Goal: Task Accomplishment & Management: Complete application form

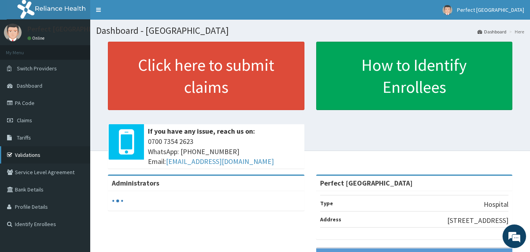
click at [25, 152] on link "Validations" at bounding box center [45, 154] width 90 height 17
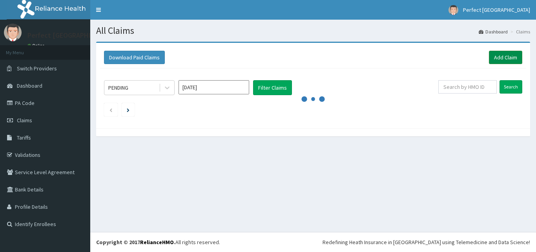
click at [499, 59] on link "Add Claim" at bounding box center [505, 57] width 33 height 13
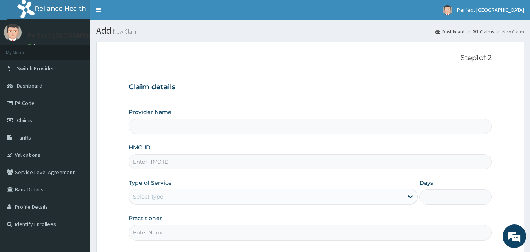
type input "Perfect [GEOGRAPHIC_DATA]"
click at [170, 164] on input "HMO ID" at bounding box center [310, 161] width 363 height 15
type input "HIA/10712/A"
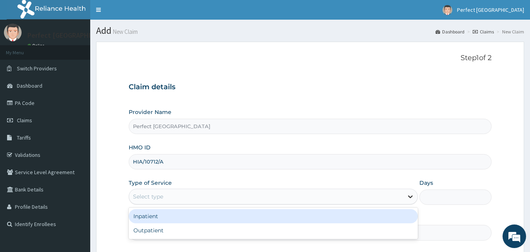
click at [408, 200] on icon at bounding box center [411, 196] width 8 height 8
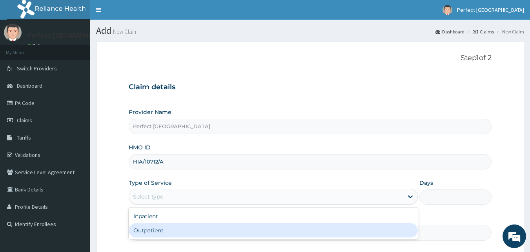
click at [347, 228] on div "Outpatient" at bounding box center [273, 230] width 289 height 14
type input "1"
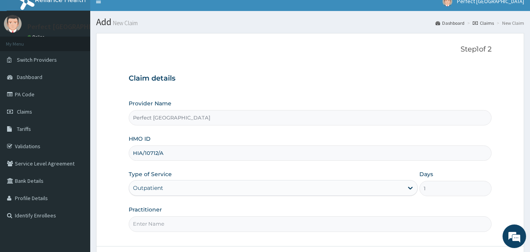
scroll to position [16, 0]
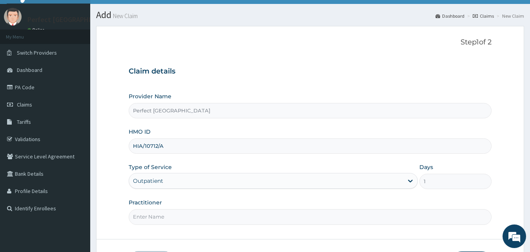
click at [191, 214] on input "Practitioner" at bounding box center [310, 216] width 363 height 15
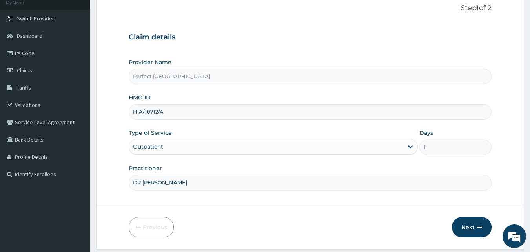
scroll to position [73, 0]
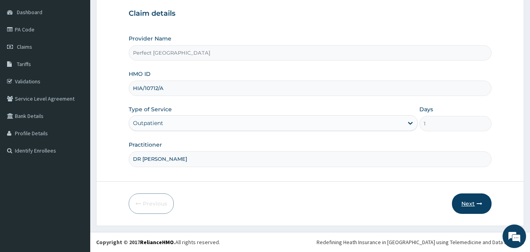
type input "DR ITIVE"
click at [464, 201] on button "Next" at bounding box center [472, 203] width 40 height 20
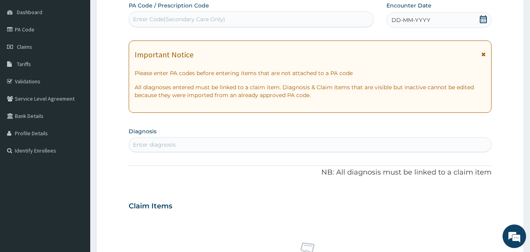
click at [485, 19] on icon at bounding box center [483, 19] width 7 height 8
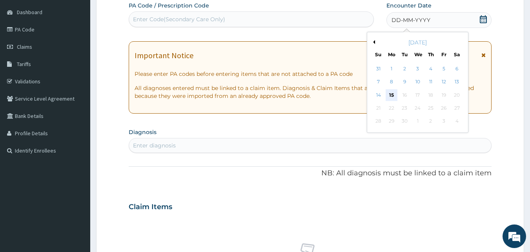
click at [393, 92] on div "15" at bounding box center [392, 95] width 12 height 12
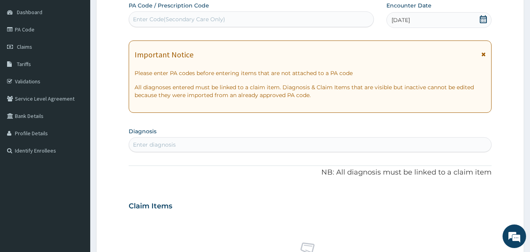
click at [483, 53] on icon at bounding box center [484, 53] width 4 height 5
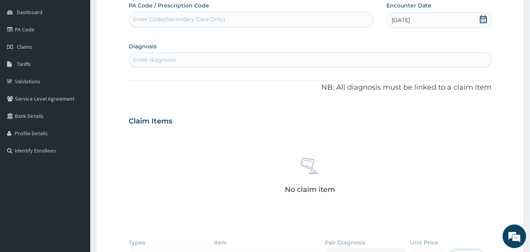
click at [332, 58] on div "Enter diagnosis" at bounding box center [310, 59] width 363 height 13
type input "MALAR"
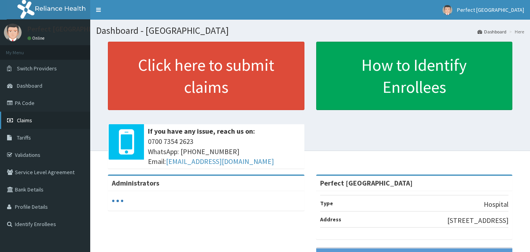
click at [27, 121] on span "Claims" at bounding box center [24, 120] width 15 height 7
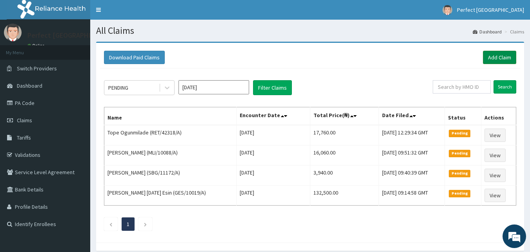
click at [495, 59] on link "Add Claim" at bounding box center [499, 57] width 33 height 13
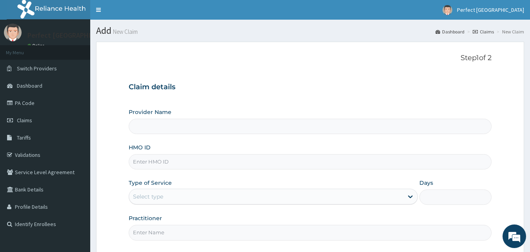
type input "Perfect [GEOGRAPHIC_DATA]"
click at [223, 168] on input "HMO ID" at bounding box center [310, 161] width 363 height 15
type input "HIA/10712/A"
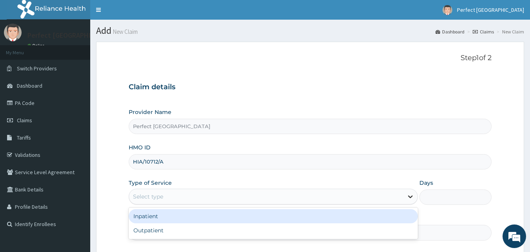
click at [409, 196] on icon at bounding box center [410, 196] width 5 height 3
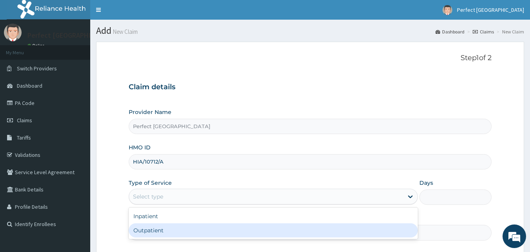
click at [376, 232] on div "Outpatient" at bounding box center [273, 230] width 289 height 14
type input "1"
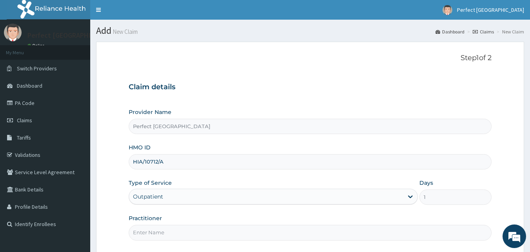
scroll to position [73, 0]
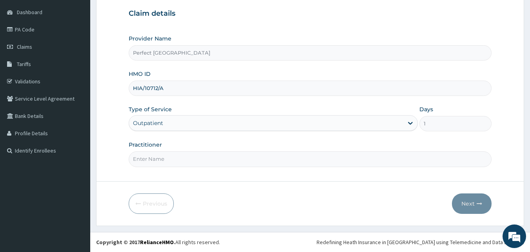
click at [201, 153] on input "Practitioner" at bounding box center [310, 158] width 363 height 15
type input "DR ITIVE"
drag, startPoint x: 451, startPoint y: 208, endPoint x: 467, endPoint y: 205, distance: 16.4
click at [467, 205] on div "Previous Next" at bounding box center [310, 203] width 363 height 20
click at [467, 205] on button "Next" at bounding box center [472, 203] width 40 height 20
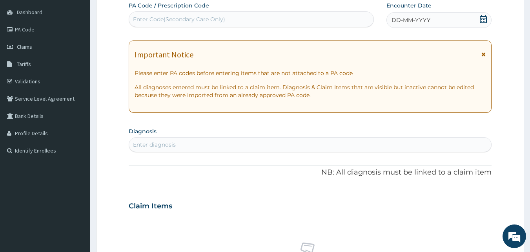
click at [483, 16] on icon at bounding box center [483, 19] width 7 height 8
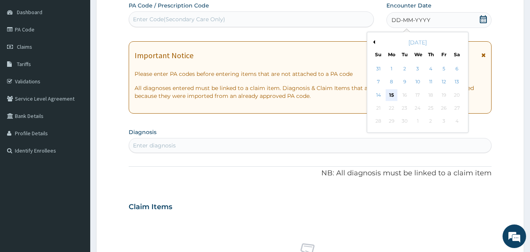
click at [392, 95] on div "15" at bounding box center [392, 95] width 12 height 12
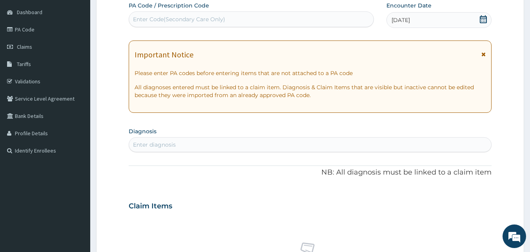
click at [483, 54] on icon at bounding box center [484, 53] width 4 height 5
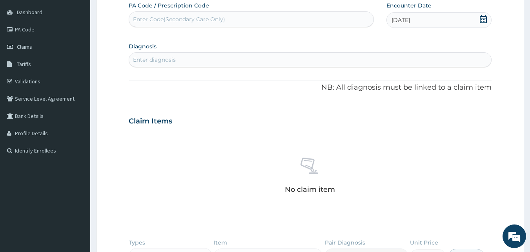
click at [307, 59] on div "Enter diagnosis" at bounding box center [310, 59] width 363 height 13
type input "P"
type input "MALA"
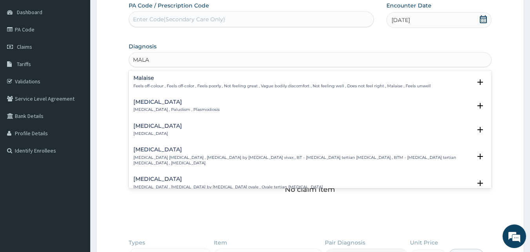
click at [162, 101] on h4 "Malaria" at bounding box center [176, 102] width 86 height 6
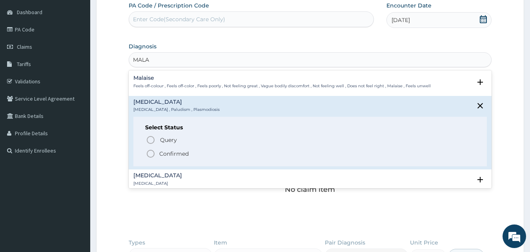
click at [152, 152] on icon "status option filled" at bounding box center [150, 153] width 9 height 9
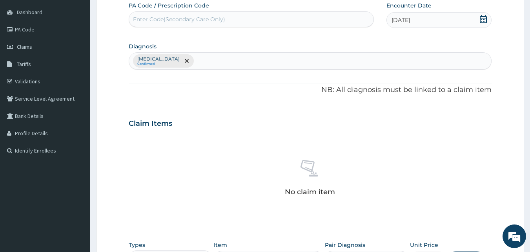
scroll to position [230, 0]
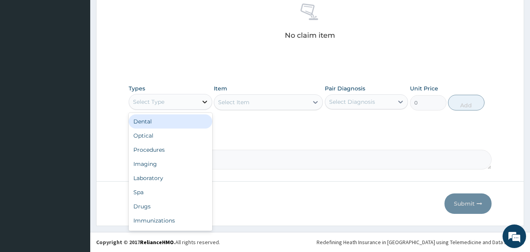
click at [204, 102] on icon at bounding box center [205, 101] width 5 height 3
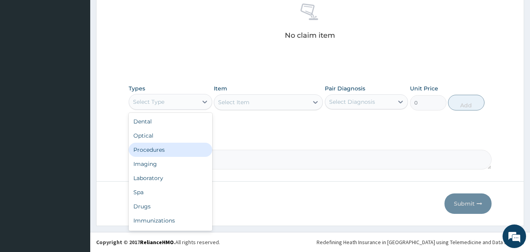
click at [175, 144] on div "Procedures" at bounding box center [171, 149] width 84 height 14
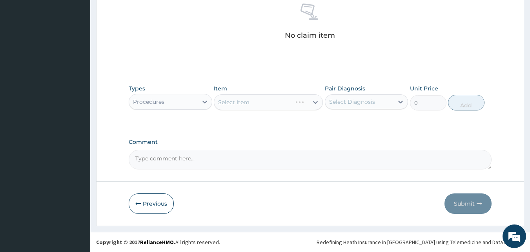
click at [321, 105] on div "Select Item" at bounding box center [268, 102] width 109 height 16
click at [317, 103] on div "Select Item" at bounding box center [268, 102] width 109 height 16
click at [317, 103] on icon at bounding box center [316, 102] width 8 height 8
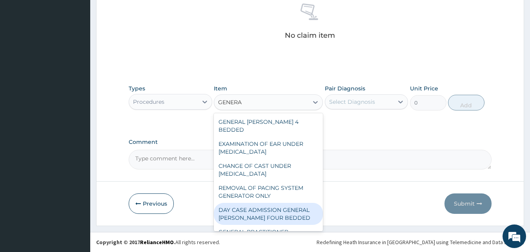
type input "GENERAL"
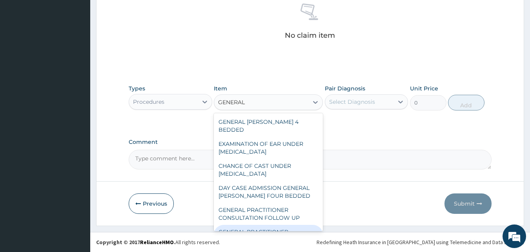
click at [279, 228] on div "GENERAL PRACTITIONER CONSULTATION FIRST OUTPATIENT CONSULTATION" at bounding box center [268, 240] width 109 height 30
type input "3000"
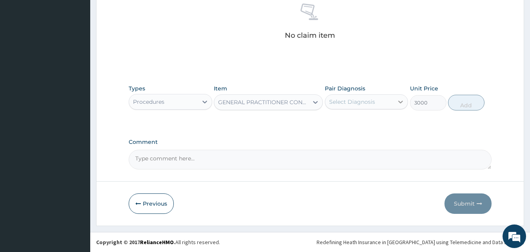
click at [403, 96] on div at bounding box center [401, 102] width 14 height 14
click at [394, 101] on div at bounding box center [401, 102] width 14 height 14
click at [328, 125] on div "Malaria" at bounding box center [367, 122] width 84 height 16
checkbox input "true"
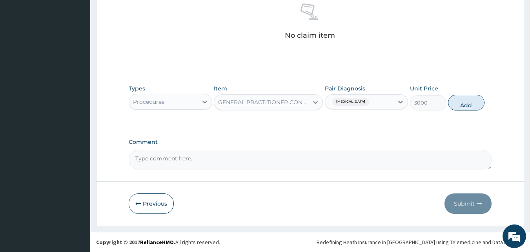
click at [458, 98] on button "Add" at bounding box center [466, 103] width 37 height 16
type input "0"
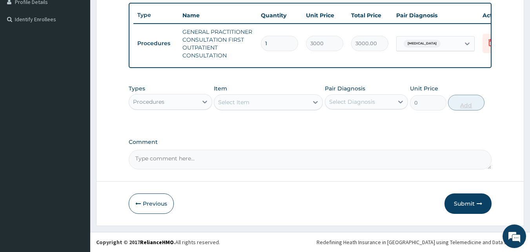
scroll to position [210, 0]
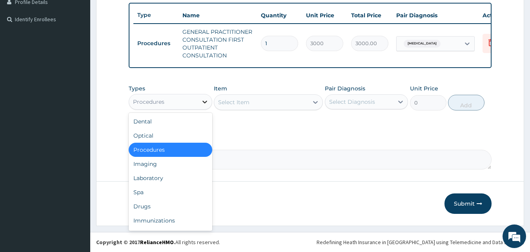
click at [211, 97] on div at bounding box center [205, 102] width 14 height 14
click at [153, 206] on div "Drugs" at bounding box center [171, 206] width 84 height 14
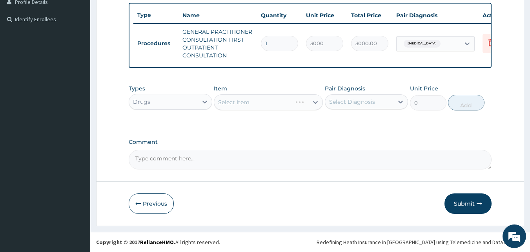
click at [313, 104] on div "Select Item" at bounding box center [268, 102] width 109 height 16
click at [316, 100] on div "Select Item" at bounding box center [268, 102] width 109 height 16
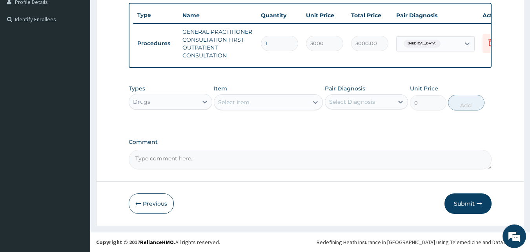
click at [316, 100] on icon at bounding box center [316, 102] width 8 height 8
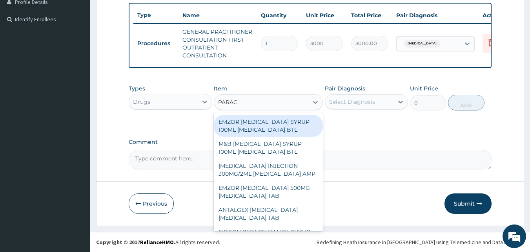
type input "PARACE"
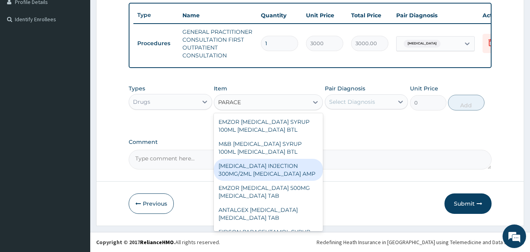
scroll to position [103, 0]
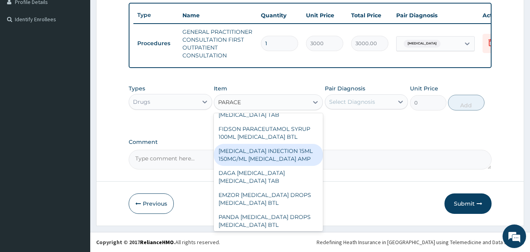
click at [292, 166] on div "PARACETAMOL INJECTION 15ML 150MG/ML ACETAMINOPHEN AMP" at bounding box center [268, 155] width 109 height 22
type input "500"
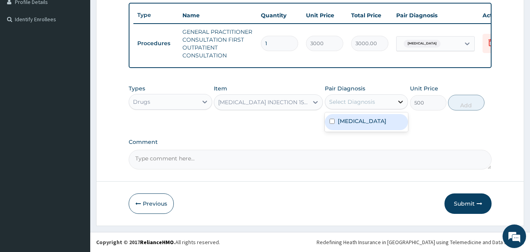
click at [403, 99] on icon at bounding box center [401, 102] width 8 height 8
click at [332, 113] on div "[MEDICAL_DATA]" at bounding box center [367, 121] width 84 height 19
click at [335, 122] on div "[MEDICAL_DATA]" at bounding box center [367, 122] width 84 height 16
checkbox input "true"
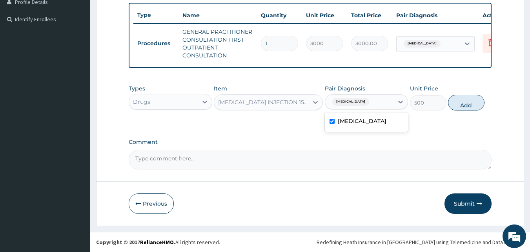
click at [463, 108] on button "Add" at bounding box center [466, 103] width 37 height 16
type input "0"
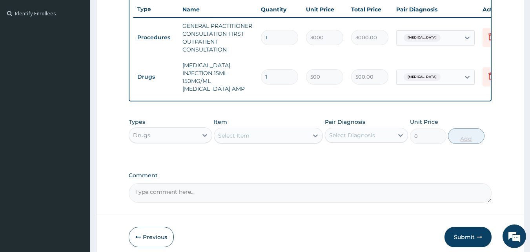
type input "0.00"
type input "4"
type input "2000.00"
type input "4"
click at [317, 139] on icon at bounding box center [316, 135] width 8 height 8
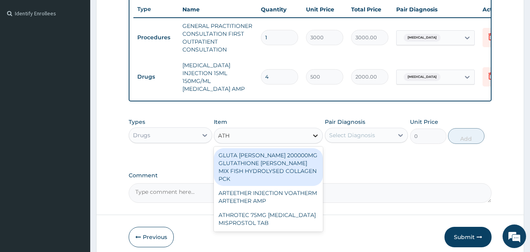
type input "ATHE"
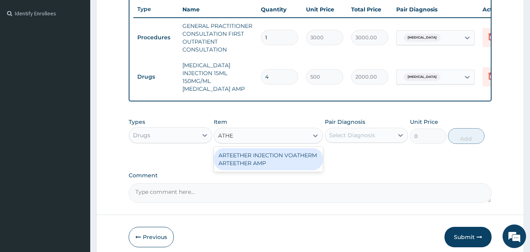
click at [301, 168] on div "ARTEETHER INJECTION VOATHERM ARTEETHER AMP" at bounding box center [268, 159] width 109 height 22
type input "550"
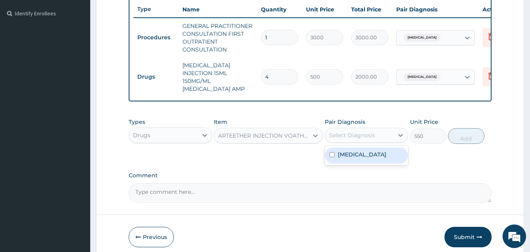
click at [394, 140] on div "Select Diagnosis" at bounding box center [359, 135] width 69 height 13
click at [317, 139] on icon at bounding box center [316, 135] width 8 height 8
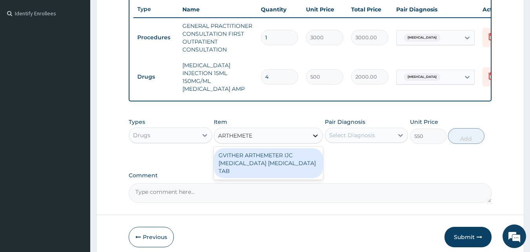
scroll to position [0, 0]
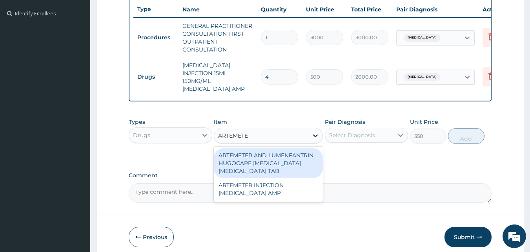
type input "ARTEMETER"
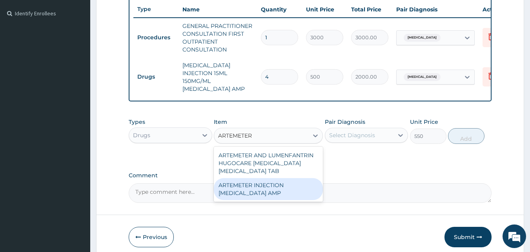
click at [263, 195] on div "ARTEMETER INJECTION ARTEMETHER AMP" at bounding box center [268, 189] width 109 height 22
type input "300"
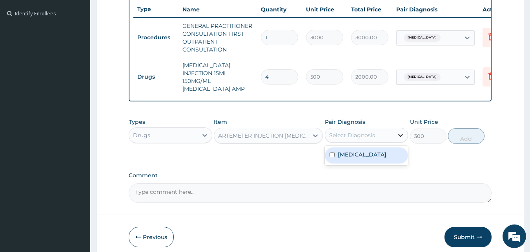
click at [403, 137] on icon at bounding box center [401, 135] width 5 height 3
click at [328, 162] on div "Malaria" at bounding box center [367, 155] width 84 height 16
checkbox input "true"
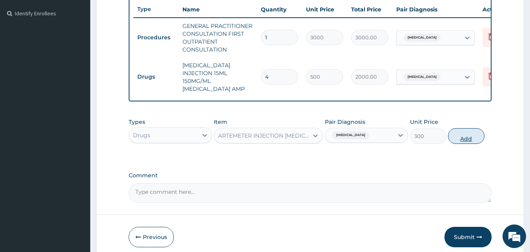
click at [463, 144] on button "Add" at bounding box center [466, 136] width 37 height 16
type input "0"
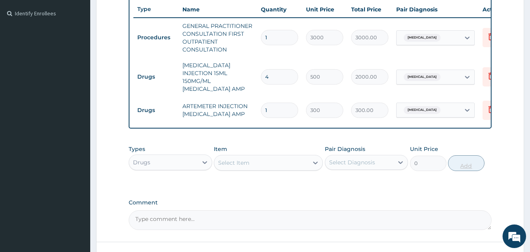
type input "0.00"
type input "6"
type input "1800.00"
type input "6"
click at [320, 170] on div at bounding box center [316, 162] width 14 height 14
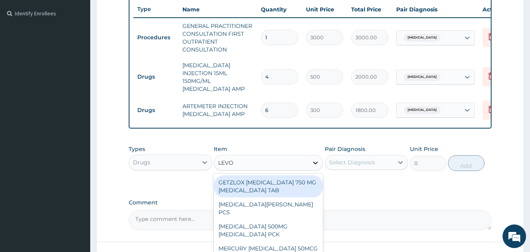
type input "LEVOF"
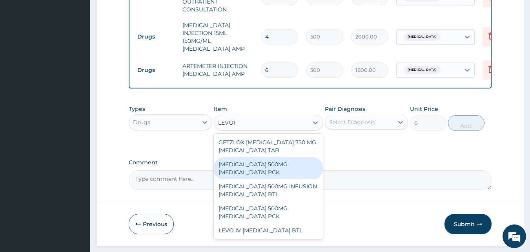
scroll to position [277, 0]
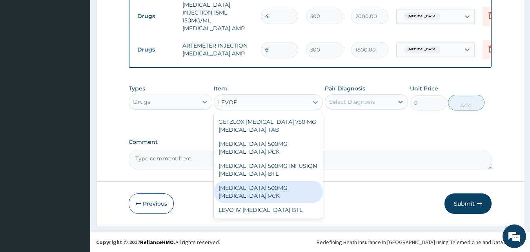
click at [295, 188] on div "LEVOFLOXACIN 500MG LEVOFLOXACIN PCK" at bounding box center [268, 192] width 109 height 22
type input "420"
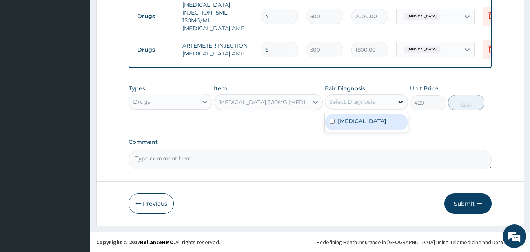
click at [396, 102] on div at bounding box center [401, 102] width 14 height 14
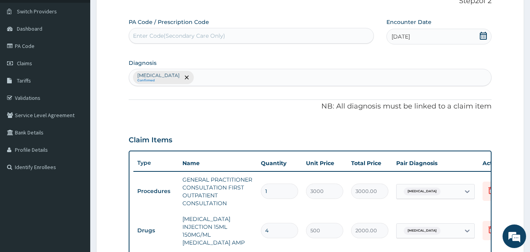
click at [249, 78] on div "Malaria Confirmed" at bounding box center [310, 77] width 363 height 16
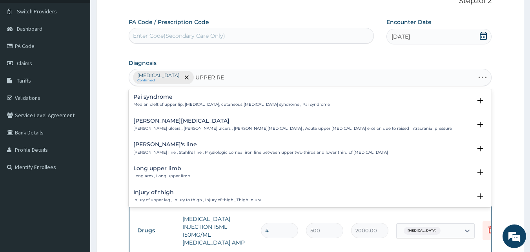
type input "UPPER RES"
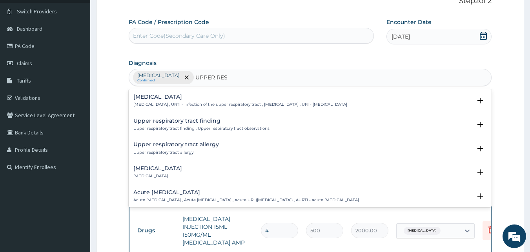
click at [196, 97] on h4 "Upper respiratory infection" at bounding box center [240, 97] width 214 height 6
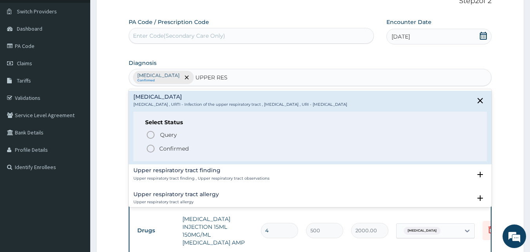
click at [151, 146] on icon "status option filled" at bounding box center [150, 148] width 9 height 9
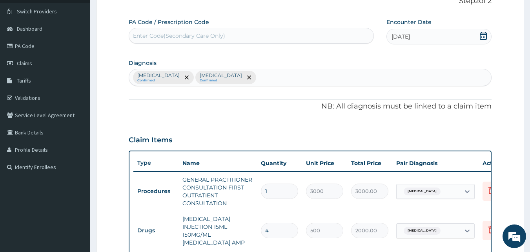
scroll to position [277, 0]
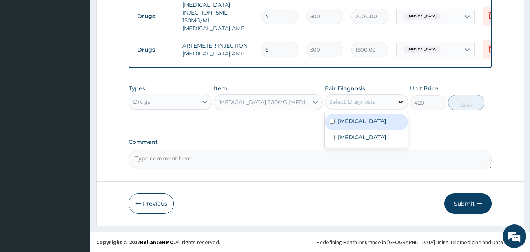
click at [397, 95] on div at bounding box center [401, 102] width 14 height 14
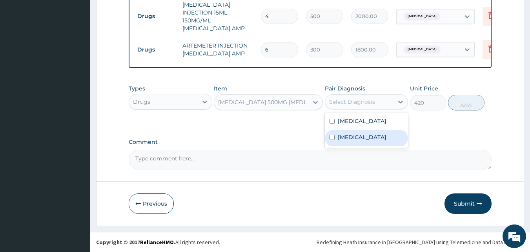
click at [327, 146] on div "Upper respiratory infection" at bounding box center [367, 138] width 84 height 16
checkbox input "true"
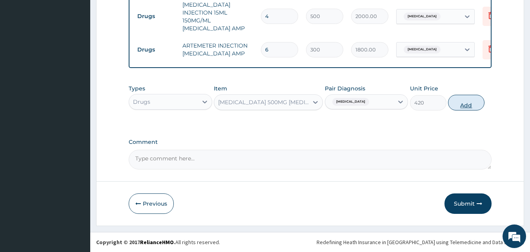
click at [468, 97] on button "Add" at bounding box center [466, 103] width 37 height 16
type input "0"
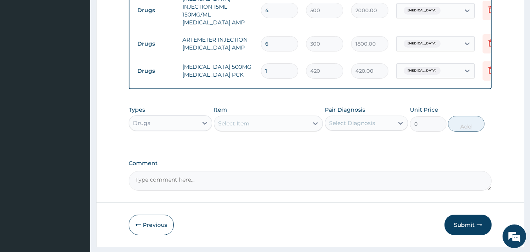
type input "10"
type input "4200.00"
type input "10"
click at [474, 229] on button "Submit" at bounding box center [468, 224] width 47 height 20
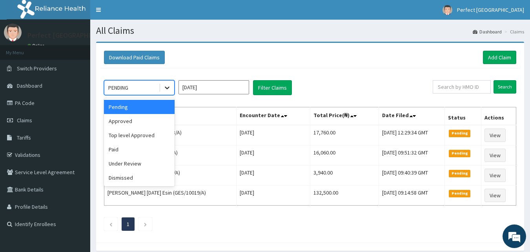
click at [164, 89] on icon at bounding box center [167, 88] width 8 height 8
click at [141, 114] on div "Approved" at bounding box center [139, 121] width 71 height 14
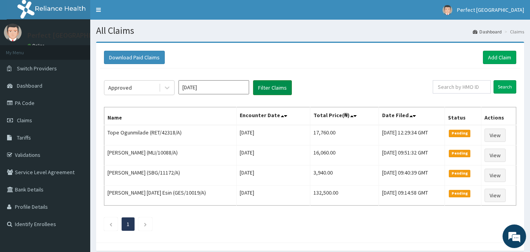
click at [272, 83] on button "Filter Claims" at bounding box center [272, 87] width 39 height 15
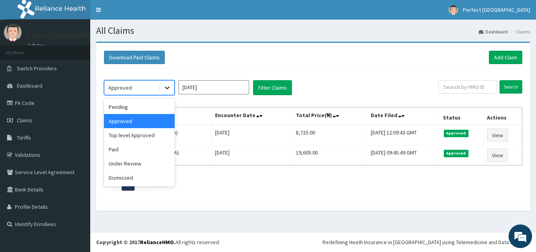
click at [165, 86] on icon at bounding box center [167, 88] width 8 height 8
click at [136, 162] on div "Under Review" at bounding box center [139, 163] width 71 height 14
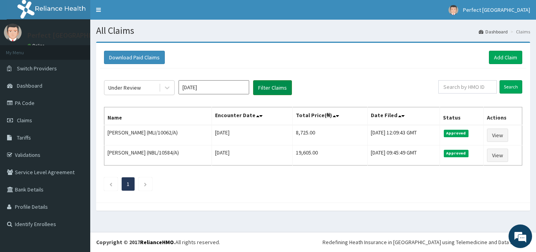
click at [277, 89] on button "Filter Claims" at bounding box center [272, 87] width 39 height 15
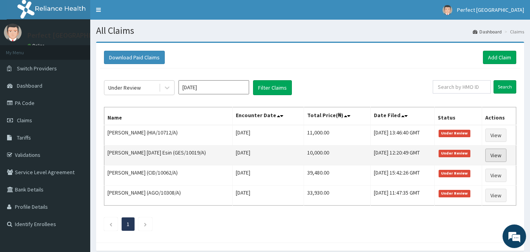
click at [500, 150] on link "View" at bounding box center [496, 154] width 21 height 13
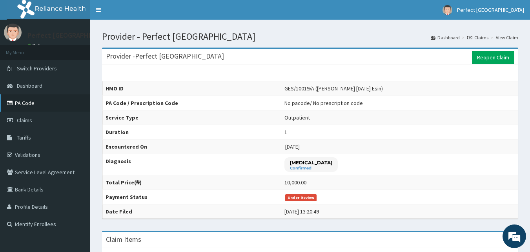
click at [33, 102] on link "PA Code" at bounding box center [45, 102] width 90 height 17
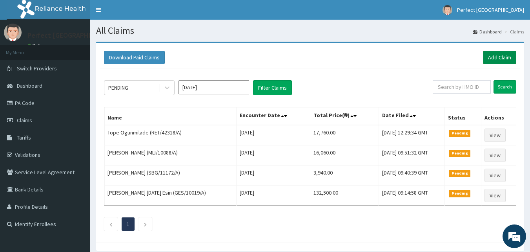
click at [493, 54] on link "Add Claim" at bounding box center [499, 57] width 33 height 13
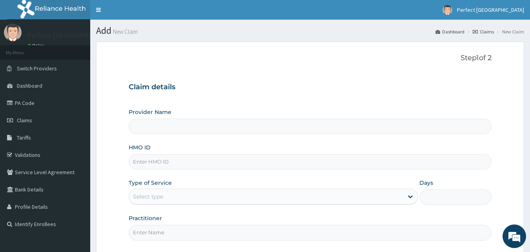
type input "Perfect [GEOGRAPHIC_DATA]"
click at [250, 159] on input "HMO ID" at bounding box center [310, 161] width 363 height 15
type input "KPV/10022/B"
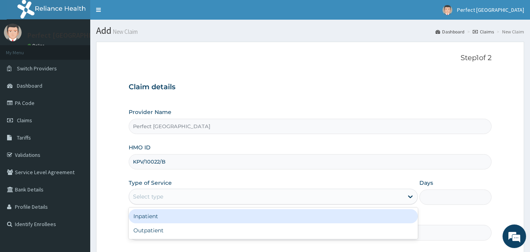
click at [401, 195] on div "Select type" at bounding box center [266, 196] width 274 height 13
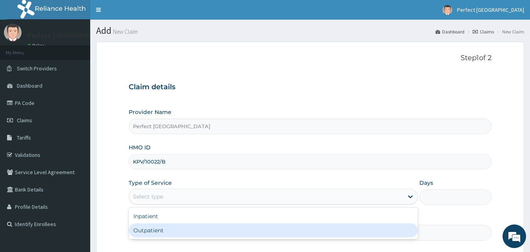
click at [361, 236] on div "Outpatient" at bounding box center [273, 230] width 289 height 14
type input "1"
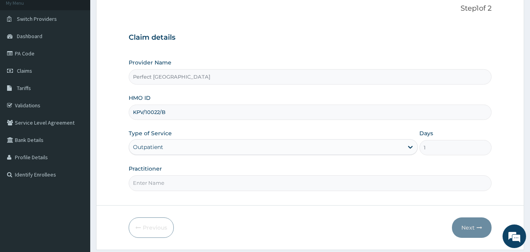
scroll to position [73, 0]
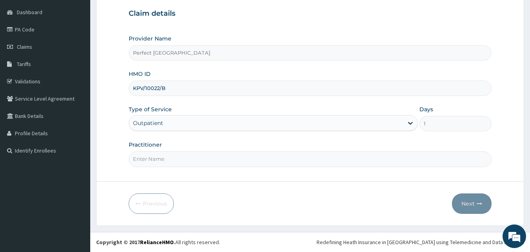
click at [151, 158] on input "Practitioner" at bounding box center [310, 158] width 363 height 15
type input "DR [PERSON_NAME]"
click at [463, 203] on button "Next" at bounding box center [472, 203] width 40 height 20
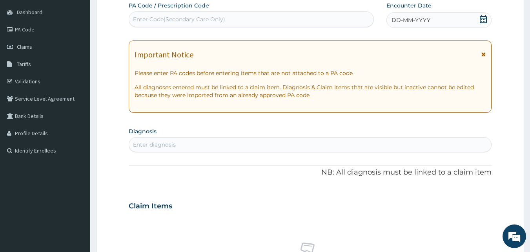
click at [484, 21] on icon at bounding box center [483, 19] width 7 height 8
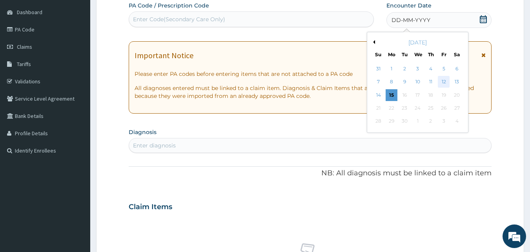
click at [442, 80] on div "12" at bounding box center [444, 82] width 12 height 12
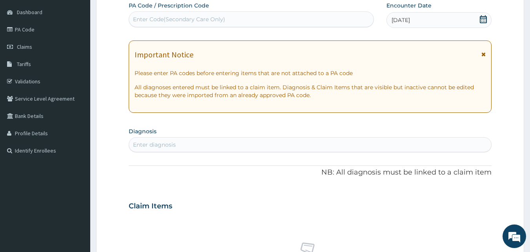
click at [486, 54] on div "Important Notice Please enter PA codes before entering items that are not attac…" at bounding box center [310, 76] width 363 height 72
click at [483, 53] on icon at bounding box center [484, 53] width 4 height 5
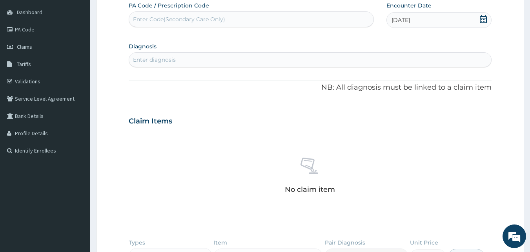
click at [285, 55] on div "Enter diagnosis" at bounding box center [310, 59] width 363 height 13
type input "PLASMOD"
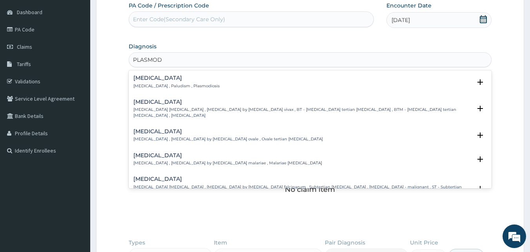
click at [168, 78] on h4 "Malaria" at bounding box center [176, 78] width 86 height 6
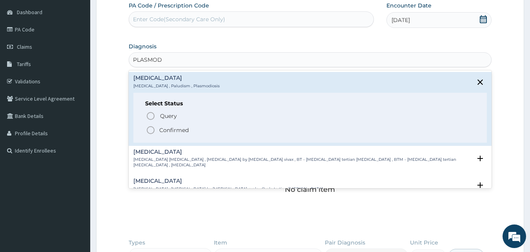
click at [151, 130] on icon "status option filled" at bounding box center [150, 129] width 9 height 9
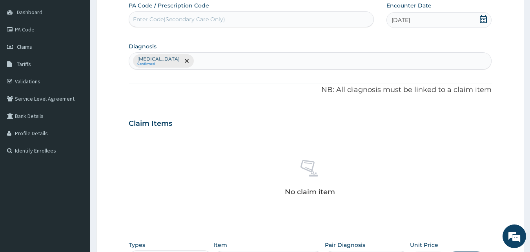
scroll to position [230, 0]
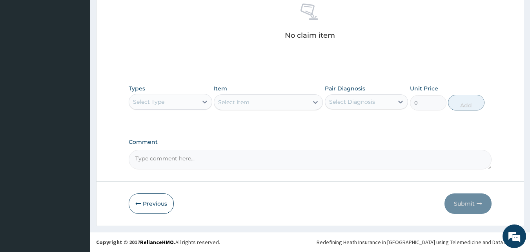
click at [206, 93] on div "Types Select Type" at bounding box center [171, 97] width 84 height 26
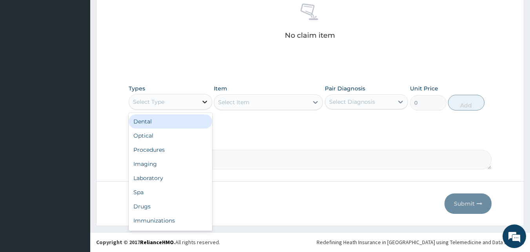
click at [203, 101] on icon at bounding box center [205, 102] width 8 height 8
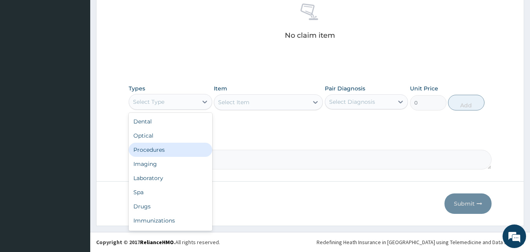
click at [168, 150] on div "Procedures" at bounding box center [171, 149] width 84 height 14
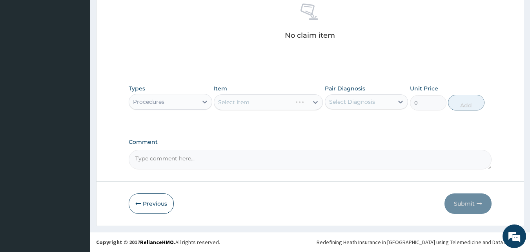
click at [312, 100] on div "Select Item" at bounding box center [268, 102] width 109 height 16
click at [314, 102] on icon at bounding box center [315, 102] width 5 height 3
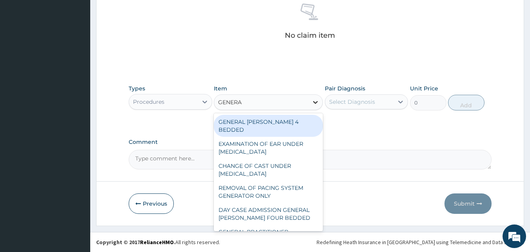
type input "GENERAL"
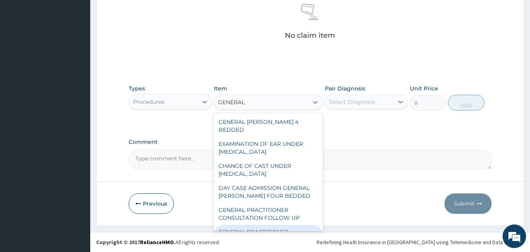
click at [266, 225] on div "GENERAL PRACTITIONER CONSULTATION FIRST OUTPATIENT CONSULTATION" at bounding box center [268, 240] width 109 height 30
type input "3000"
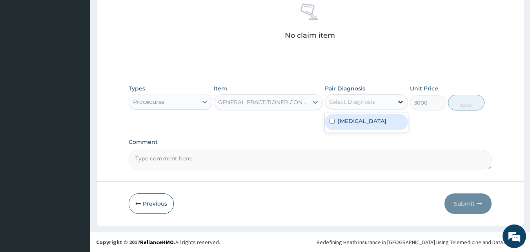
click at [403, 106] on div at bounding box center [401, 102] width 14 height 14
click at [326, 123] on div "Malaria" at bounding box center [367, 122] width 84 height 16
checkbox input "true"
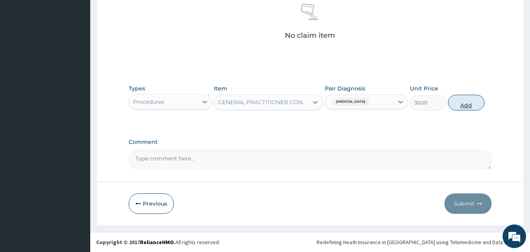
click at [465, 103] on button "Add" at bounding box center [466, 103] width 37 height 16
type input "0"
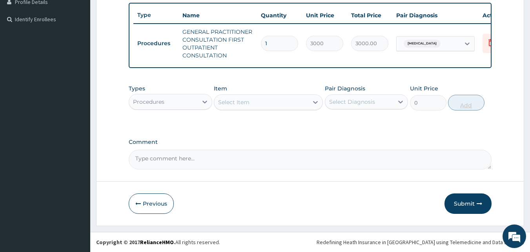
scroll to position [210, 0]
click at [470, 203] on button "Submit" at bounding box center [468, 203] width 47 height 20
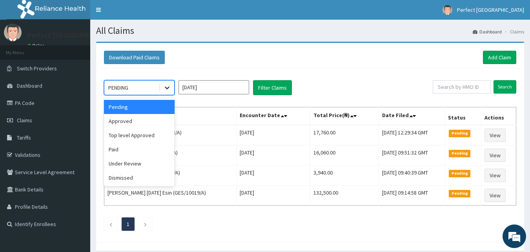
click at [165, 87] on icon at bounding box center [167, 88] width 8 height 8
click at [137, 121] on div "Approved" at bounding box center [139, 121] width 71 height 14
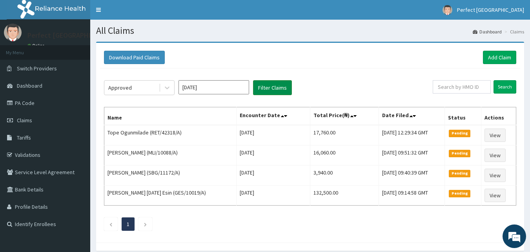
click at [279, 88] on button "Filter Claims" at bounding box center [272, 87] width 39 height 15
